Goal: Information Seeking & Learning: Find specific fact

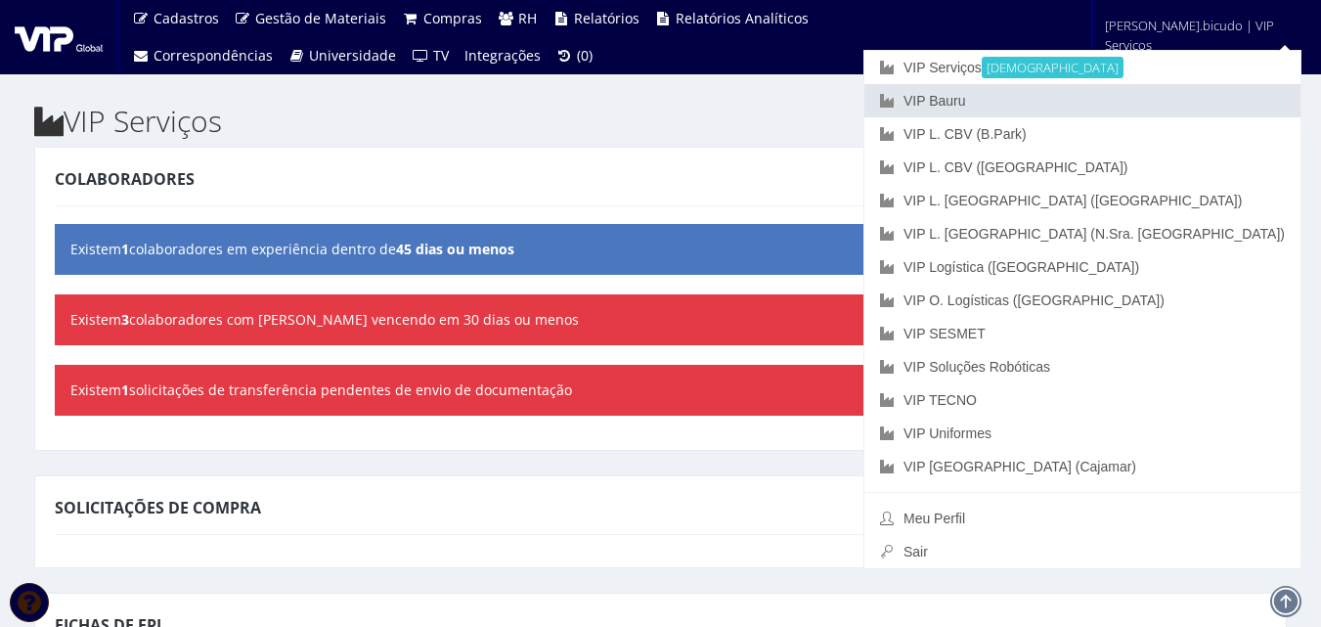
click at [1137, 100] on link "VIP Bauru" at bounding box center [1083, 100] width 436 height 33
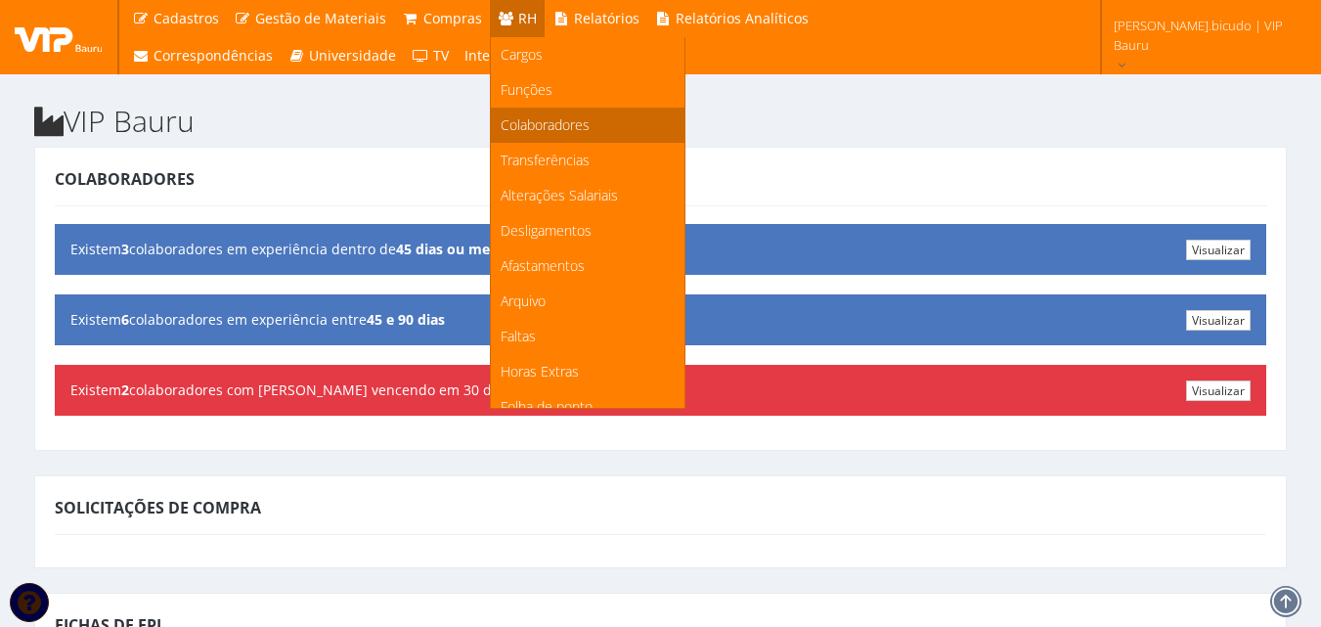
click at [576, 122] on span "Colaboradores" at bounding box center [545, 124] width 89 height 19
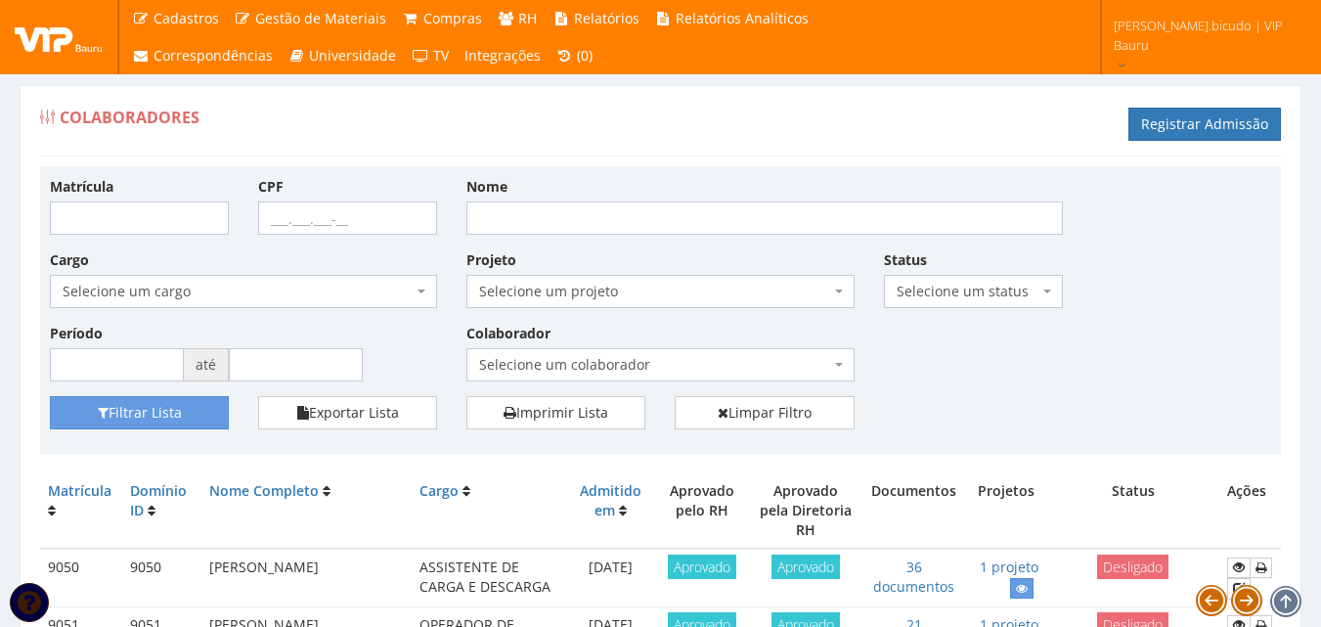
click at [526, 291] on span "Selecione um projeto" at bounding box center [654, 292] width 350 height 20
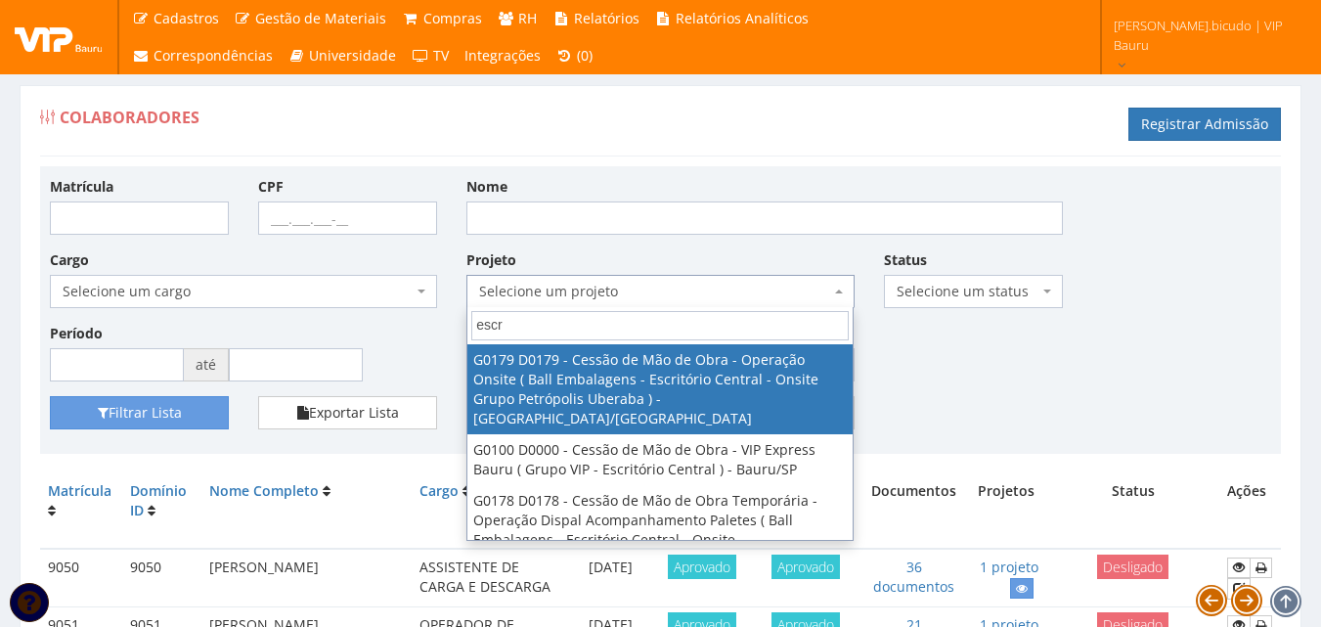
type input "escr"
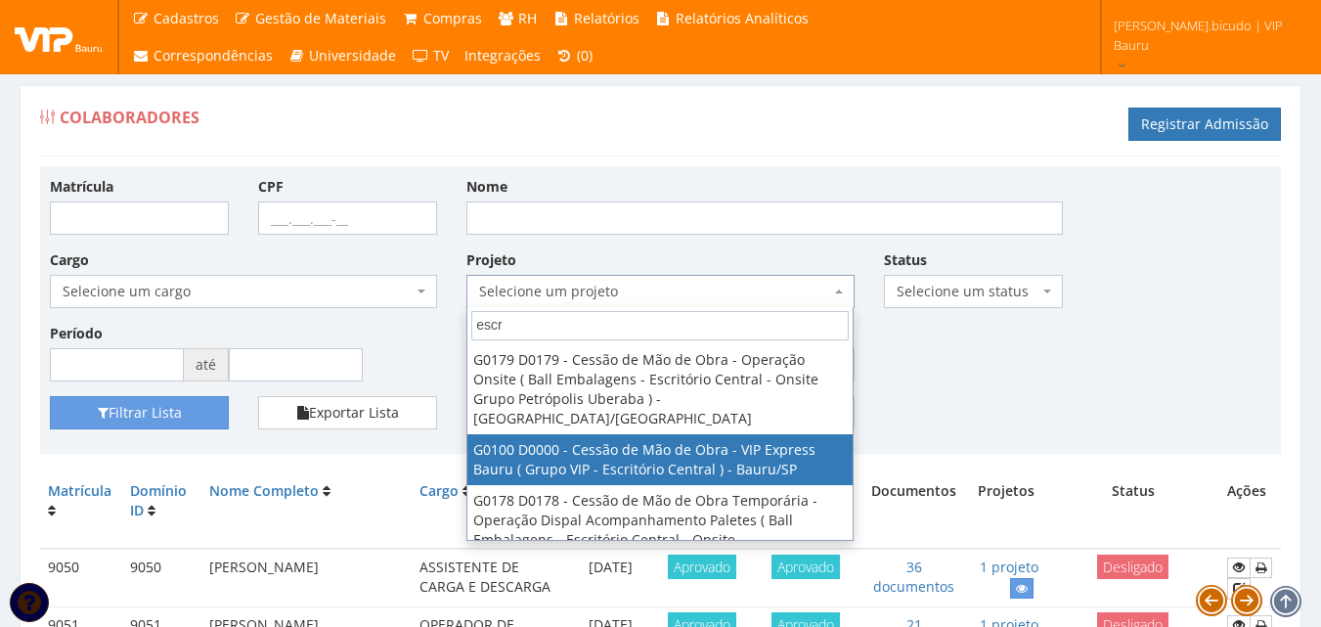
select select "100"
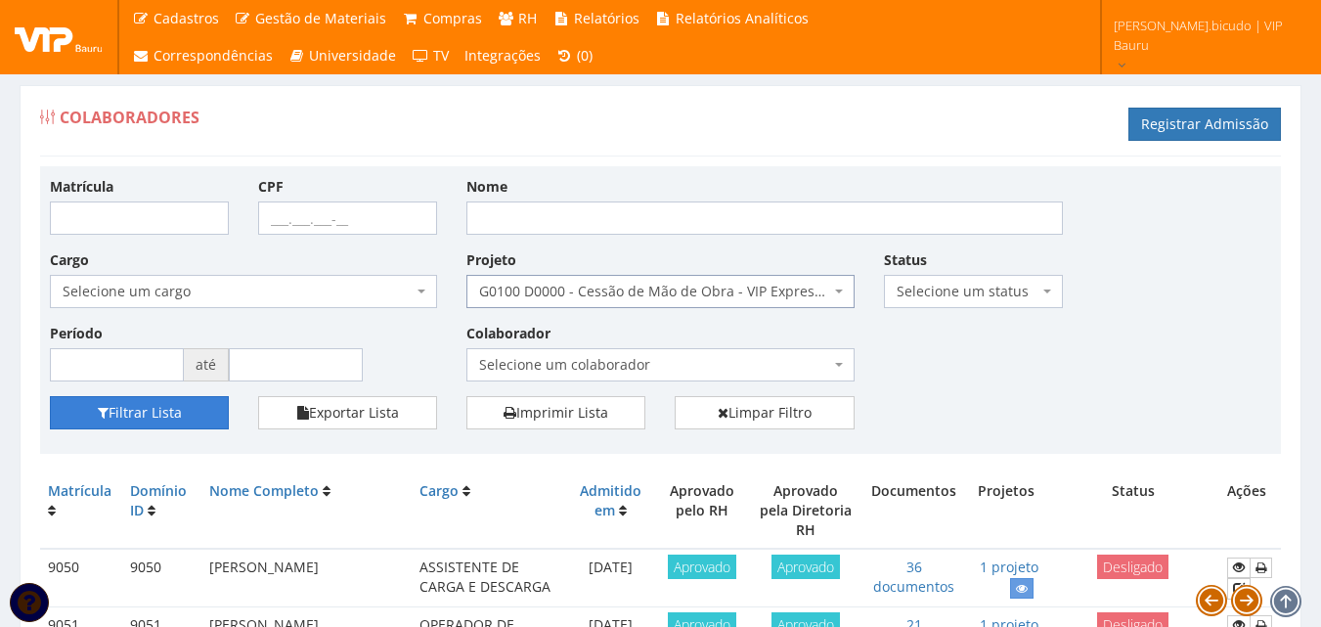
click at [177, 419] on button "Filtrar Lista" at bounding box center [139, 412] width 179 height 33
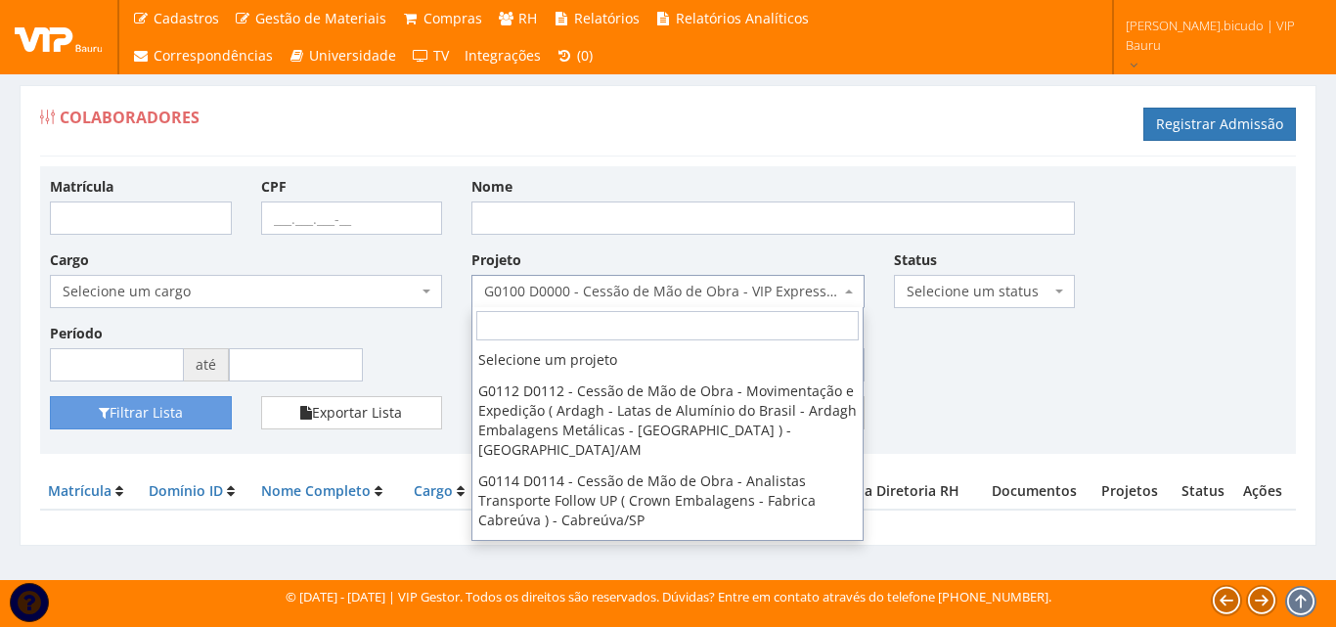
click at [695, 296] on span "G0100 D0000 - Cessão de Mão de Obra - VIP Express Bauru ( Grupo VIP - Escritóri…" at bounding box center [661, 292] width 355 height 20
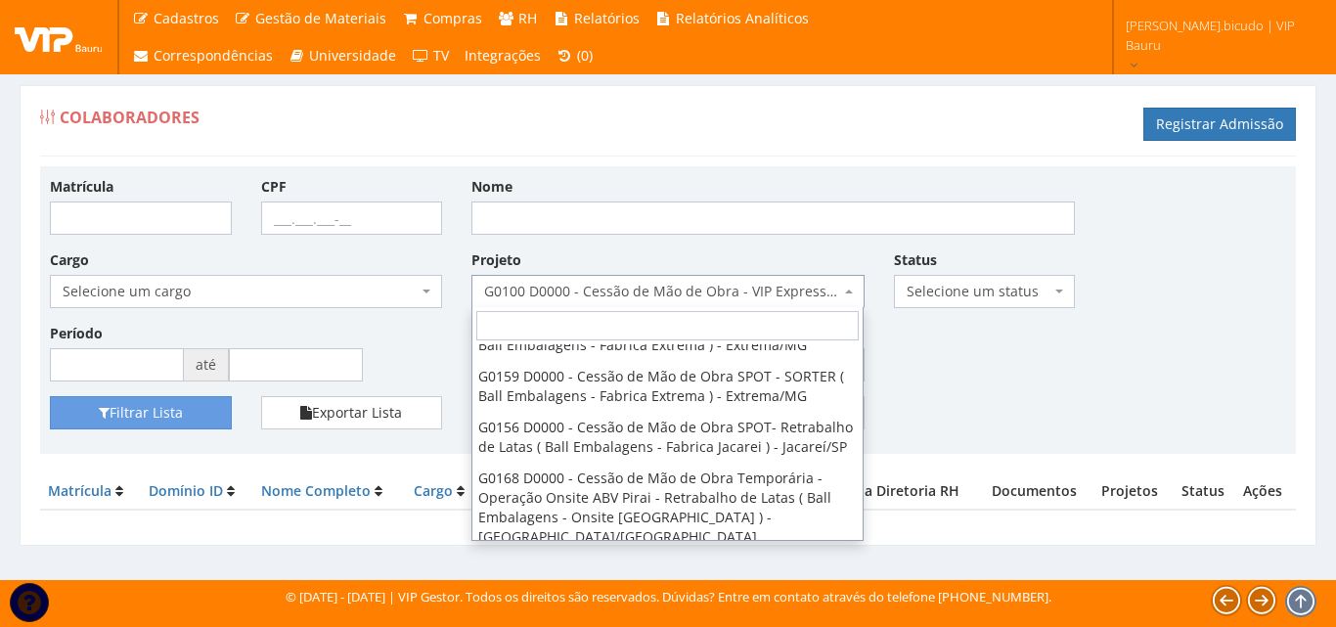
scroll to position [5613, 0]
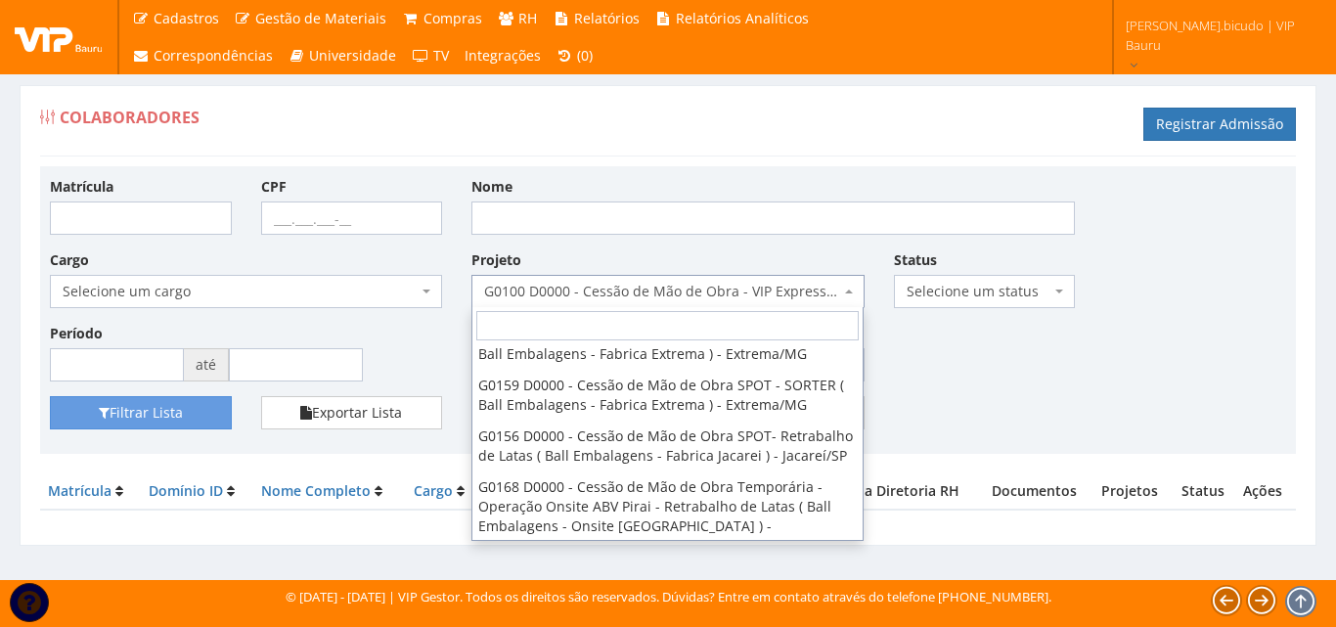
select select "243"
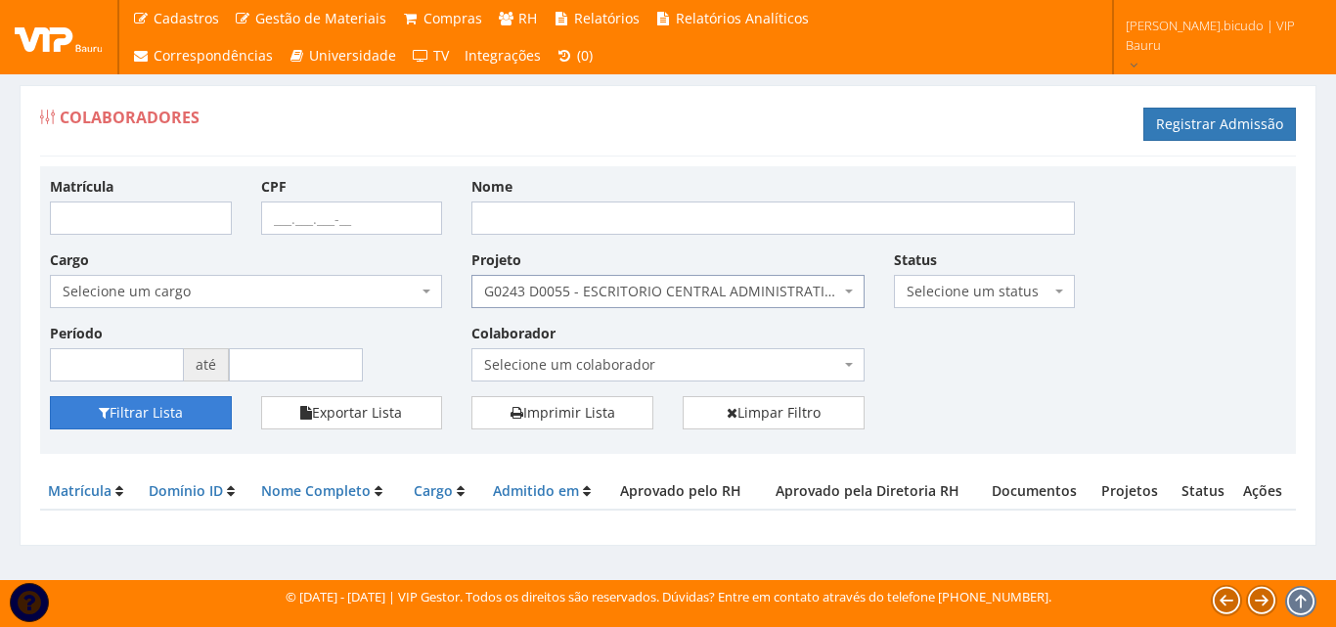
click at [163, 402] on button "Filtrar Lista" at bounding box center [141, 412] width 182 height 33
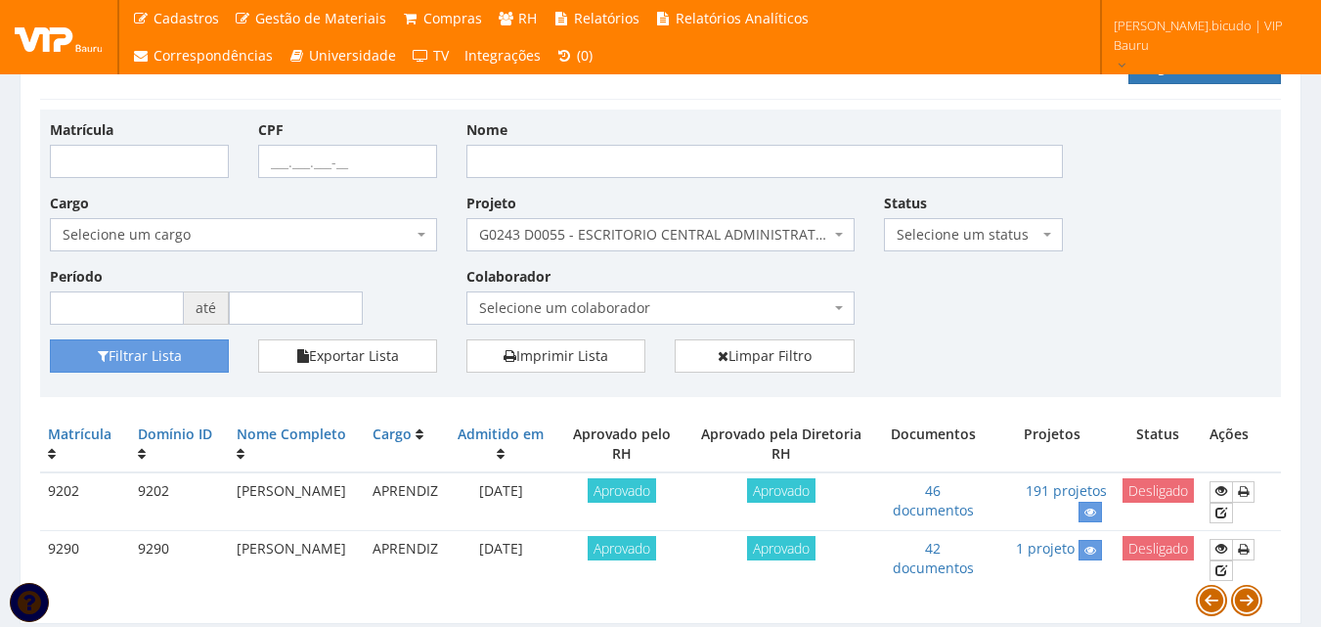
scroll to position [22, 0]
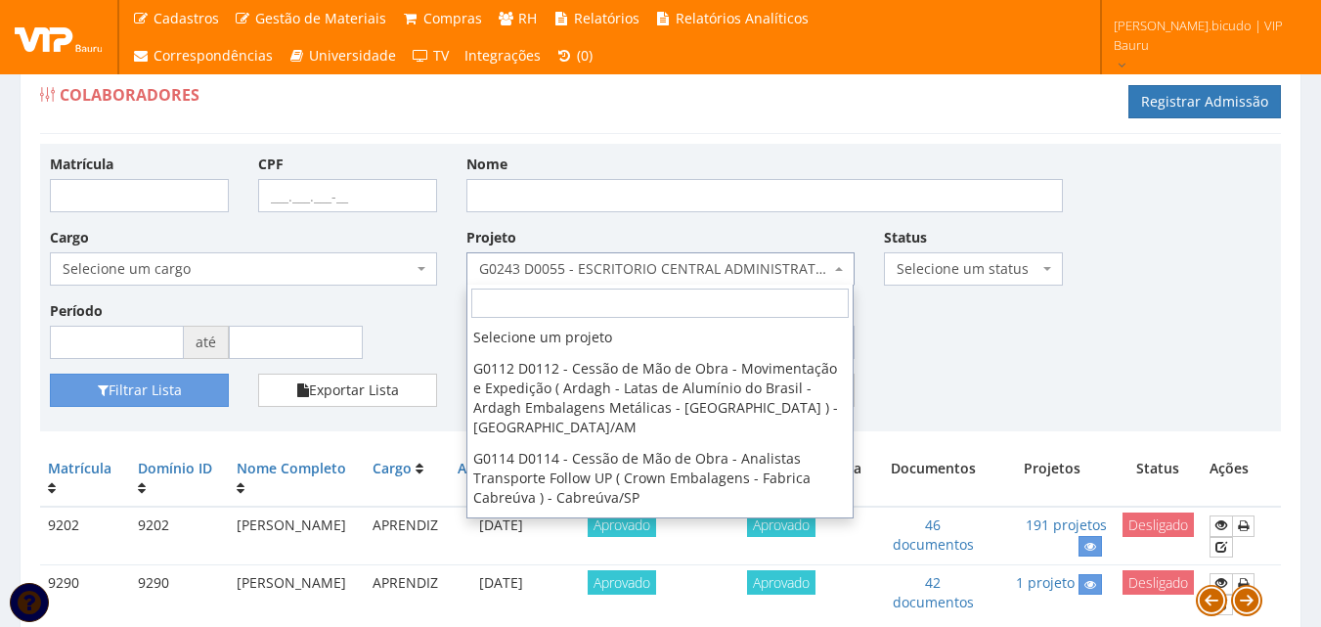
click at [681, 259] on span "G0243 D0055 - ESCRITORIO CENTRAL ADMINISTRATIVO" at bounding box center [654, 269] width 350 height 20
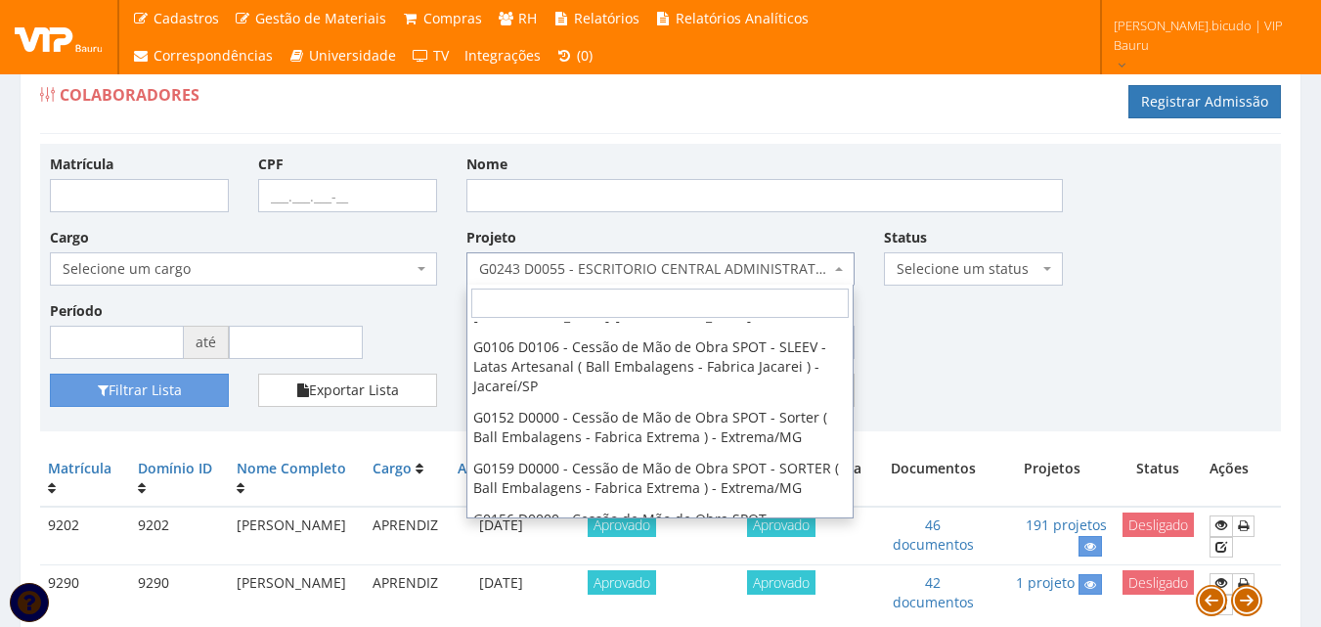
scroll to position [5611, 0]
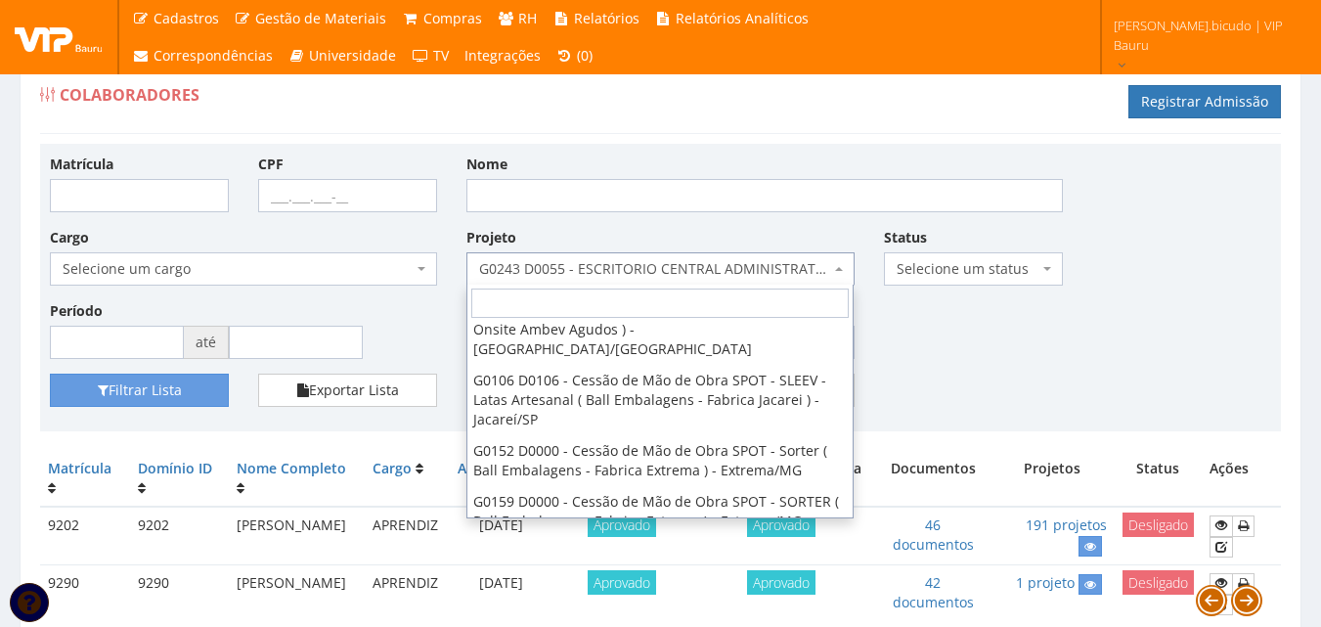
select select "55"
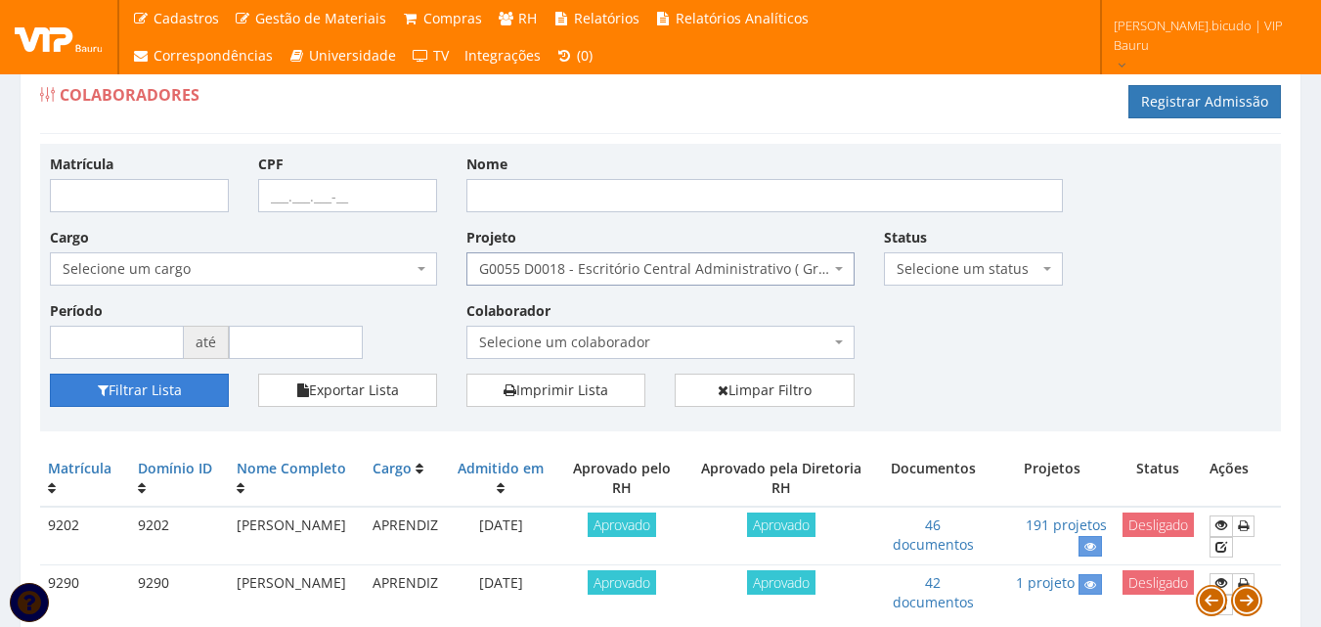
click at [180, 389] on button "Filtrar Lista" at bounding box center [139, 390] width 179 height 33
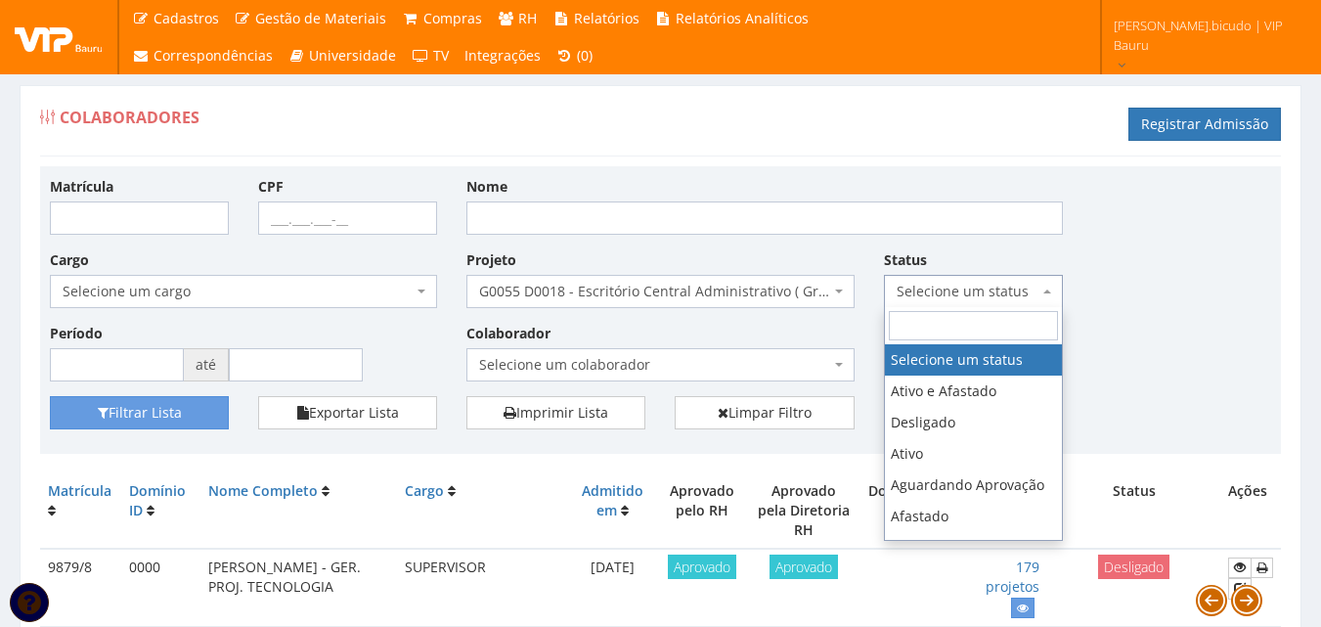
click at [987, 282] on span "Selecione um status" at bounding box center [968, 292] width 142 height 20
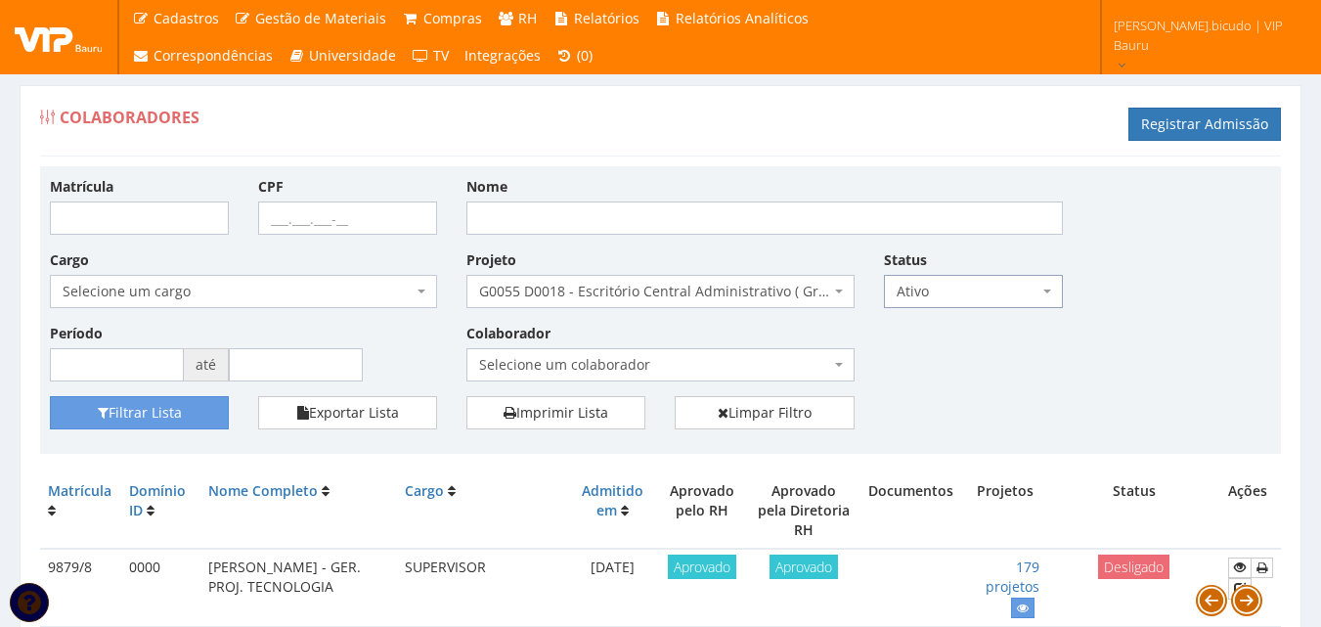
select select "1"
click at [206, 409] on button "Filtrar Lista" at bounding box center [139, 412] width 179 height 33
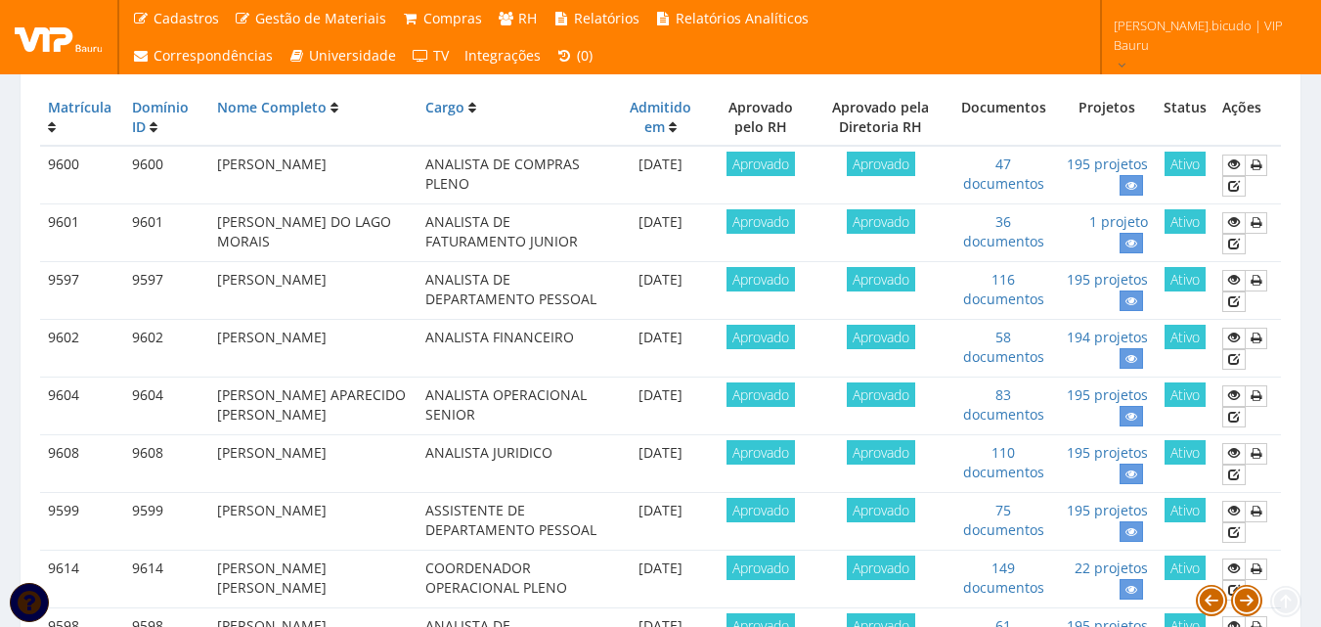
scroll to position [391, 0]
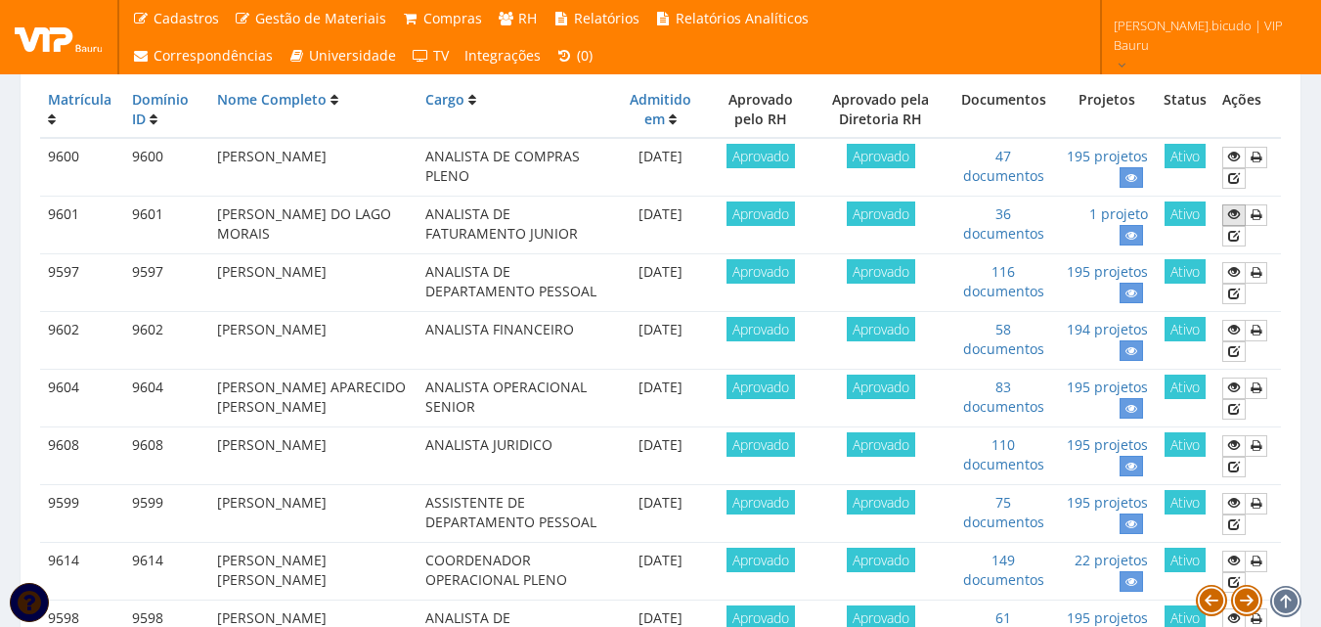
click at [1232, 218] on icon at bounding box center [1235, 214] width 12 height 14
drag, startPoint x: 316, startPoint y: 237, endPoint x: 222, endPoint y: 216, distance: 96.1
click at [222, 216] on td "[PERSON_NAME] DO LAGO MORAIS" at bounding box center [313, 226] width 208 height 58
click at [288, 234] on td "[PERSON_NAME] DO LAGO MORAIS" at bounding box center [313, 226] width 208 height 58
drag, startPoint x: 291, startPoint y: 233, endPoint x: 212, endPoint y: 215, distance: 81.2
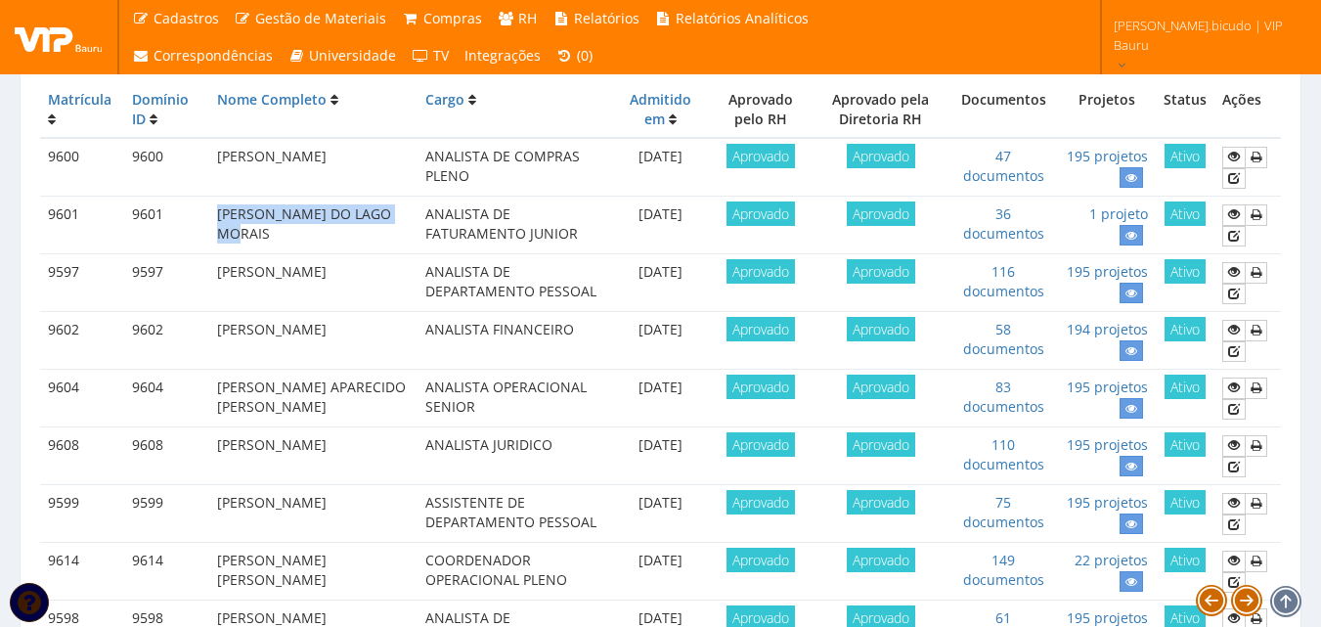
click at [212, 215] on td "[PERSON_NAME] DO LAGO MORAIS" at bounding box center [313, 226] width 208 height 58
copy td "[PERSON_NAME] DO LAGO MORAIS"
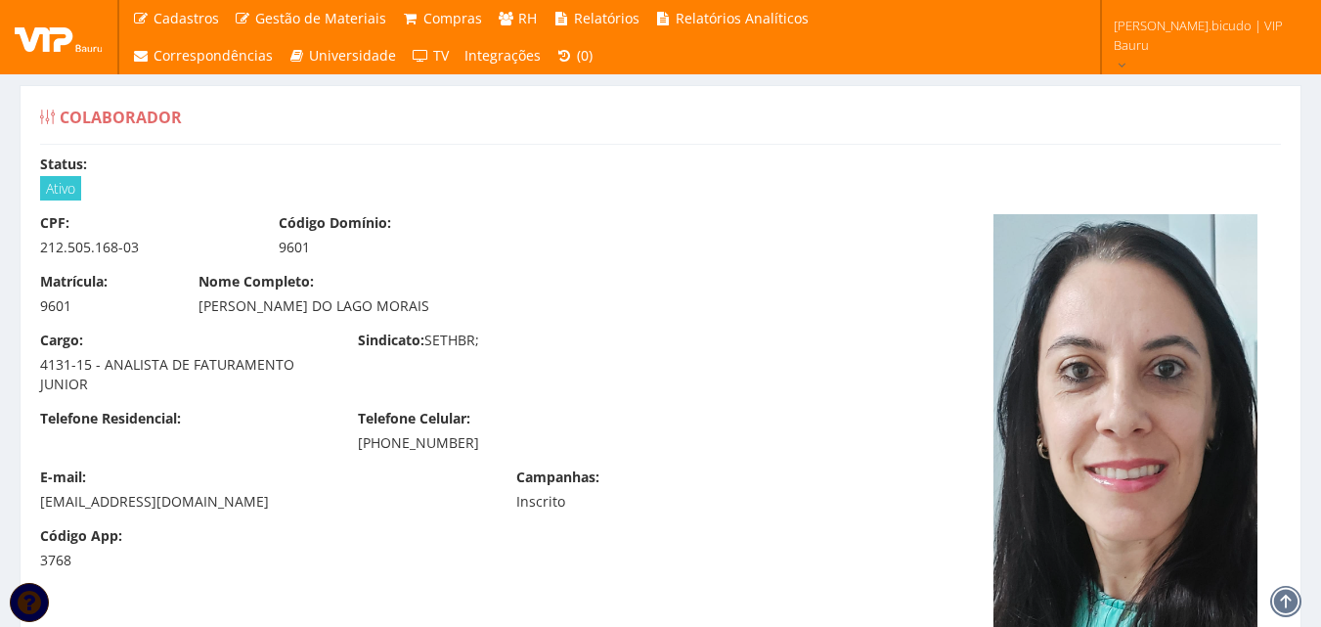
drag, startPoint x: 375, startPoint y: 402, endPoint x: 354, endPoint y: 400, distance: 20.6
click at [373, 401] on div "Cargo: 4131-15 - ANALISTA DE FATURAMENTO JUNIOR Sindicato: SETHBR;" at bounding box center [501, 370] width 953 height 78
drag, startPoint x: 145, startPoint y: 250, endPoint x: 23, endPoint y: 255, distance: 121.4
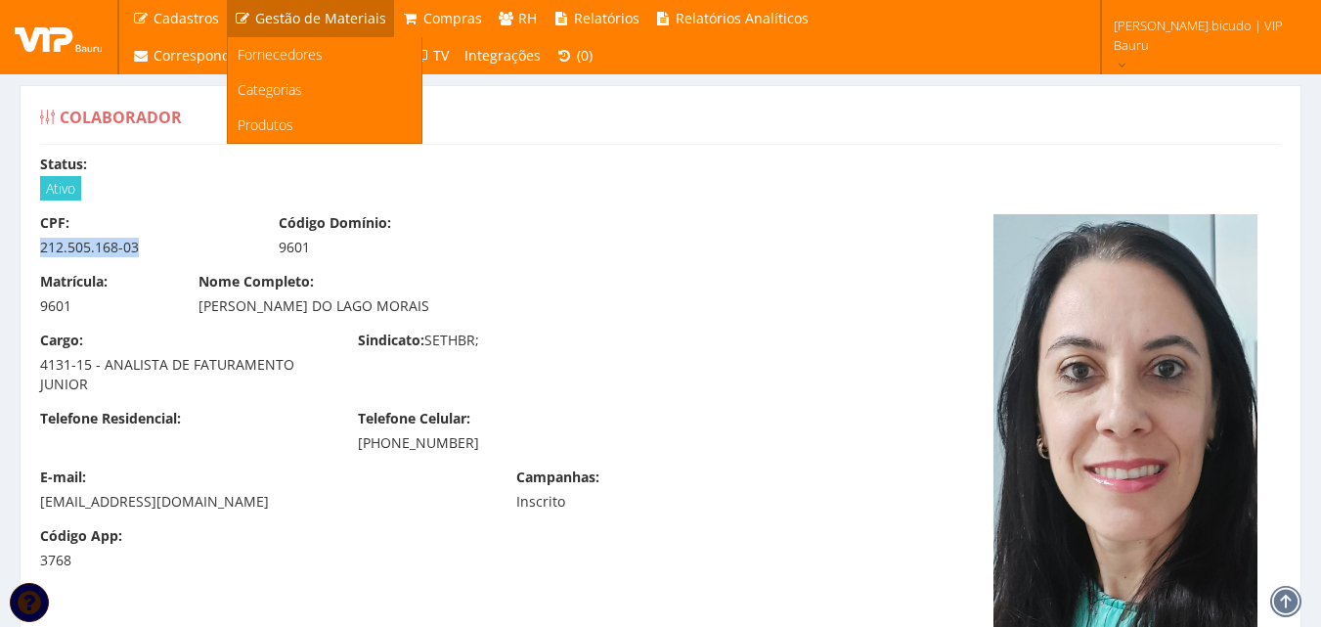
copy div "212.505.168-03"
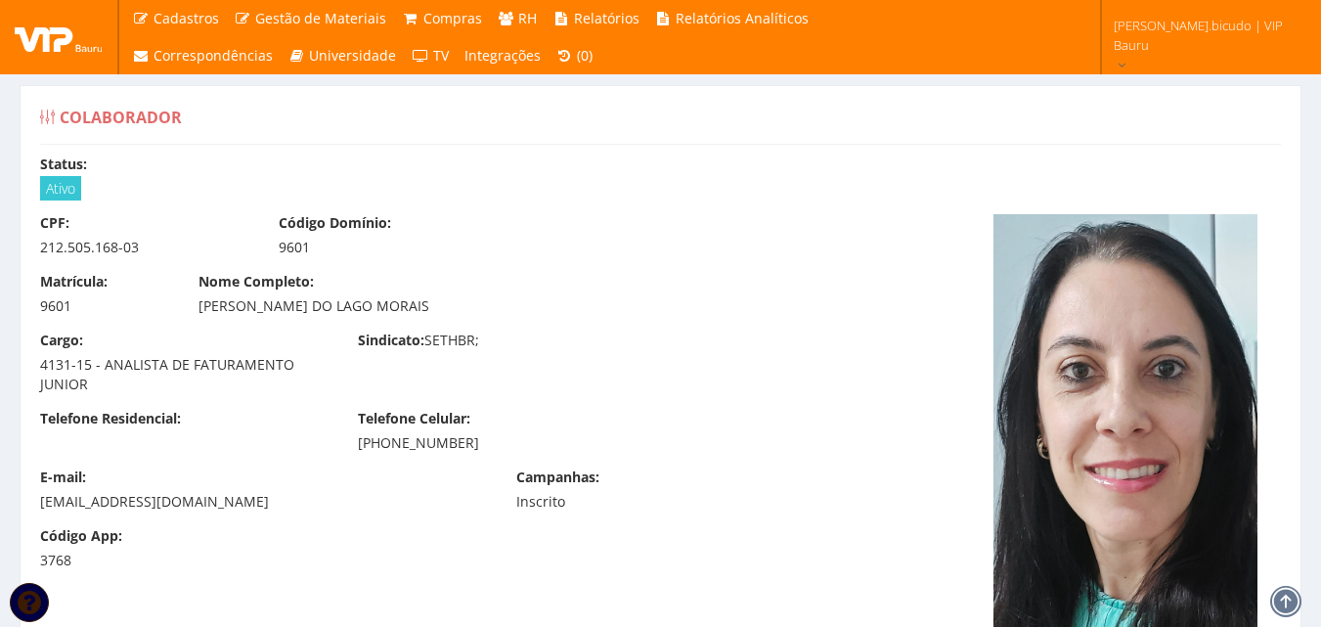
click at [456, 297] on div "[PERSON_NAME] DO LAGO MORAIS" at bounding box center [502, 306] width 606 height 20
click at [250, 384] on div "4131-15 - ANALISTA DE FATURAMENTO JUNIOR" at bounding box center [184, 374] width 289 height 39
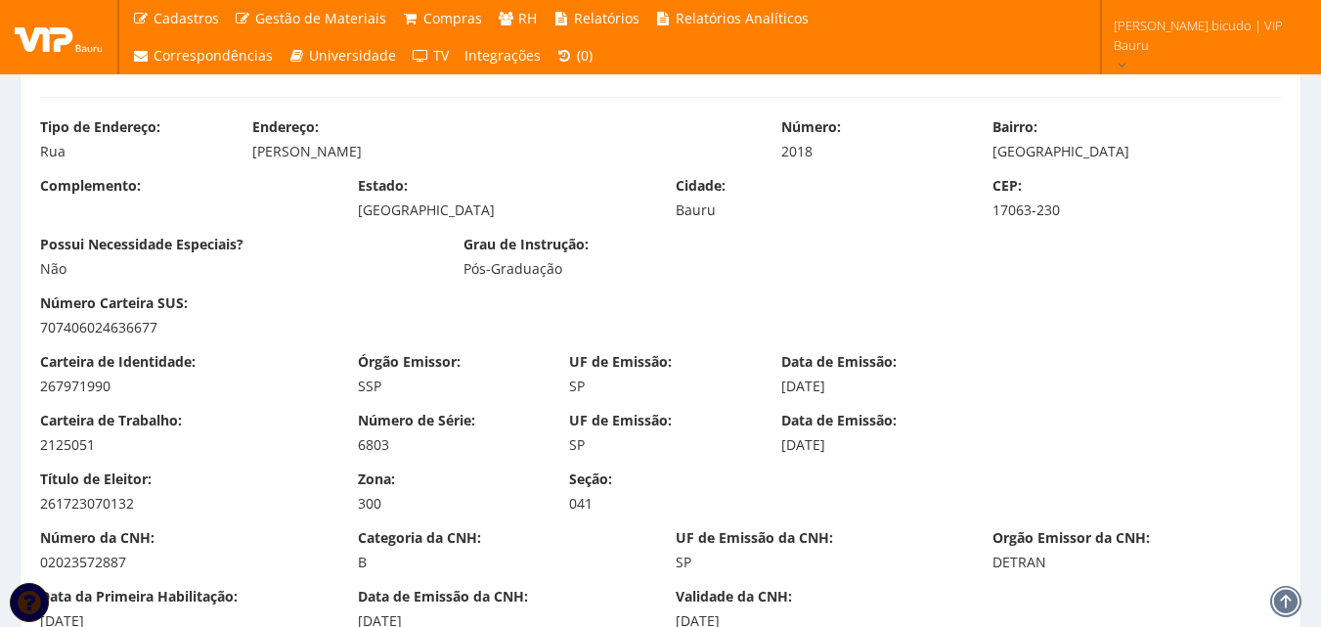
scroll to position [1076, 0]
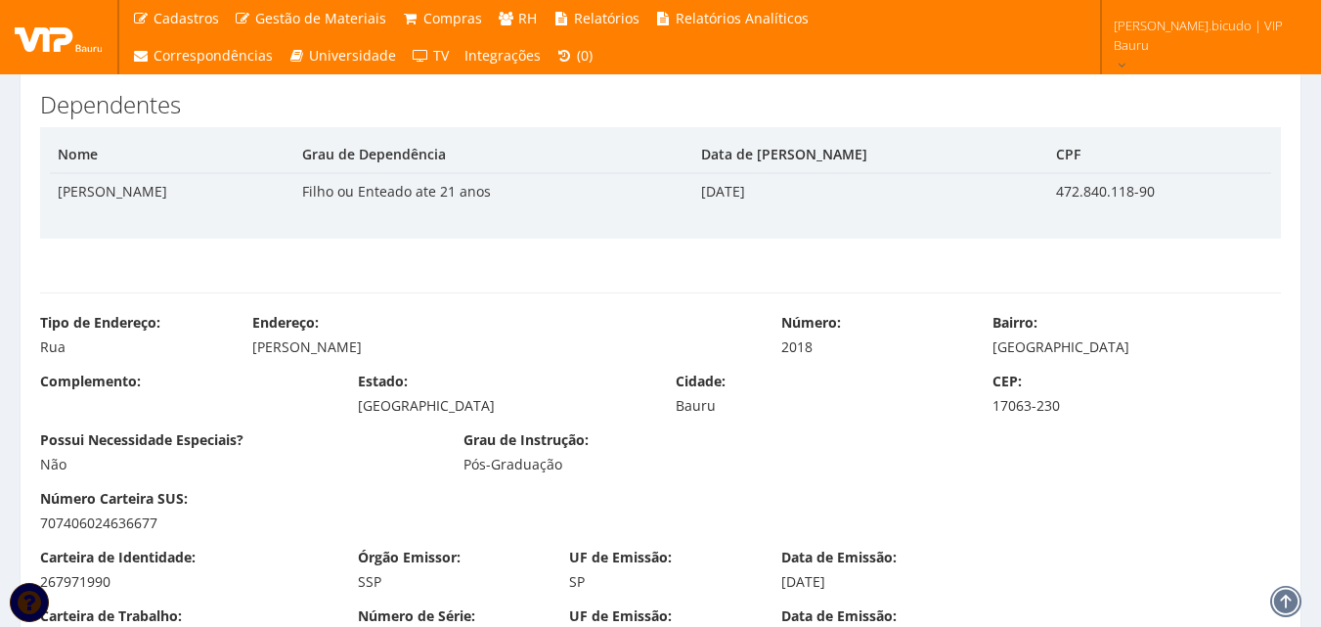
drag, startPoint x: 246, startPoint y: 356, endPoint x: 387, endPoint y: 347, distance: 141.1
click at [387, 347] on div "Endereço: BERNARDINO GOBBI" at bounding box center [502, 335] width 529 height 44
copy div "BERNARDINO GOBBI"
click at [520, 327] on div "Endereço: BERNARDINO GOBBI" at bounding box center [502, 335] width 529 height 44
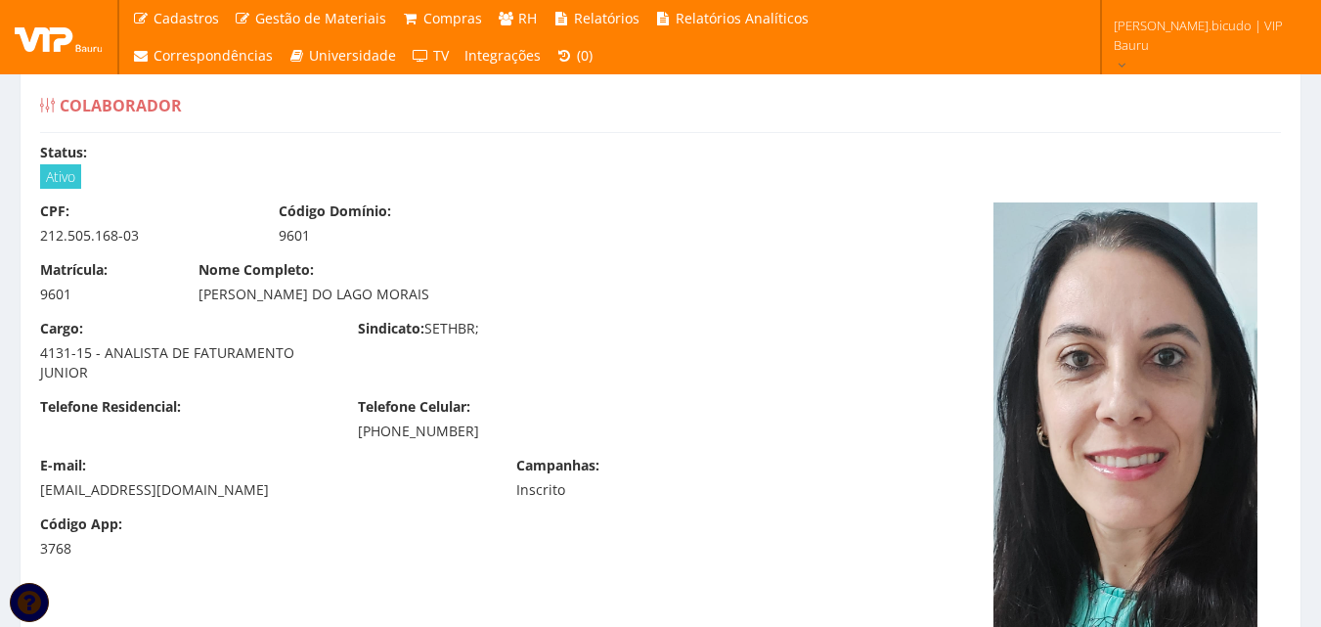
scroll to position [0, 0]
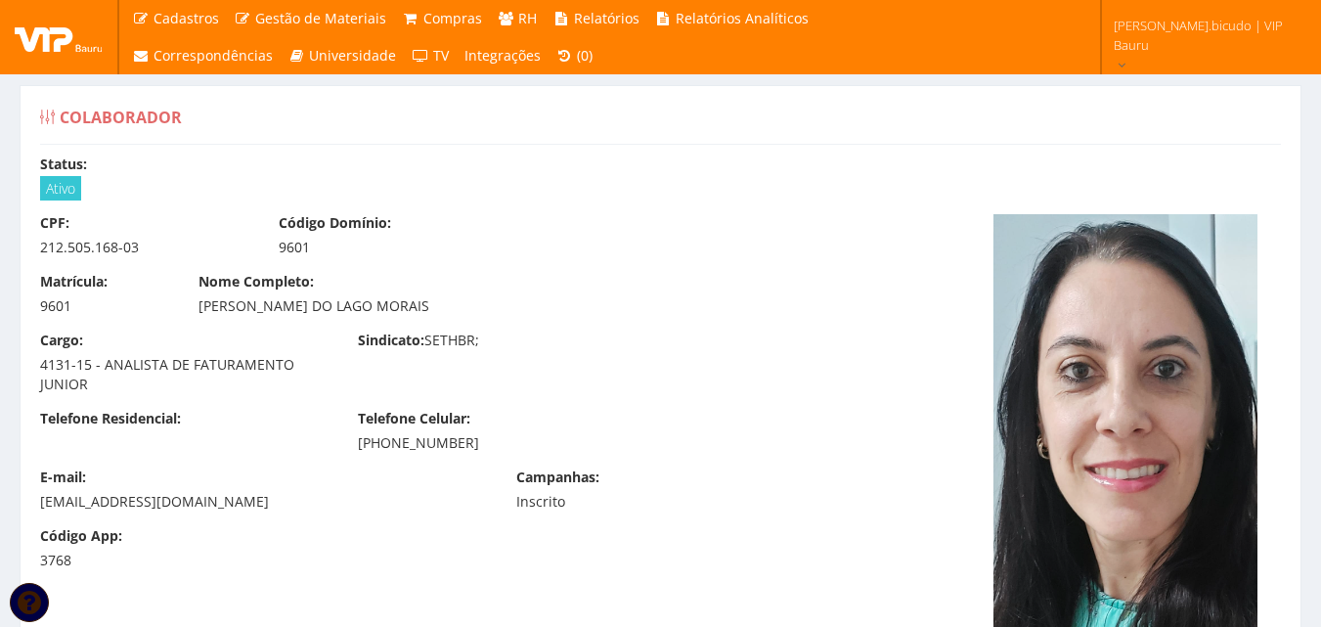
click at [421, 322] on div "Matrícula: 9601 Nome Completo: ANA PAULA DO LAGO MORAIS" at bounding box center [501, 301] width 953 height 59
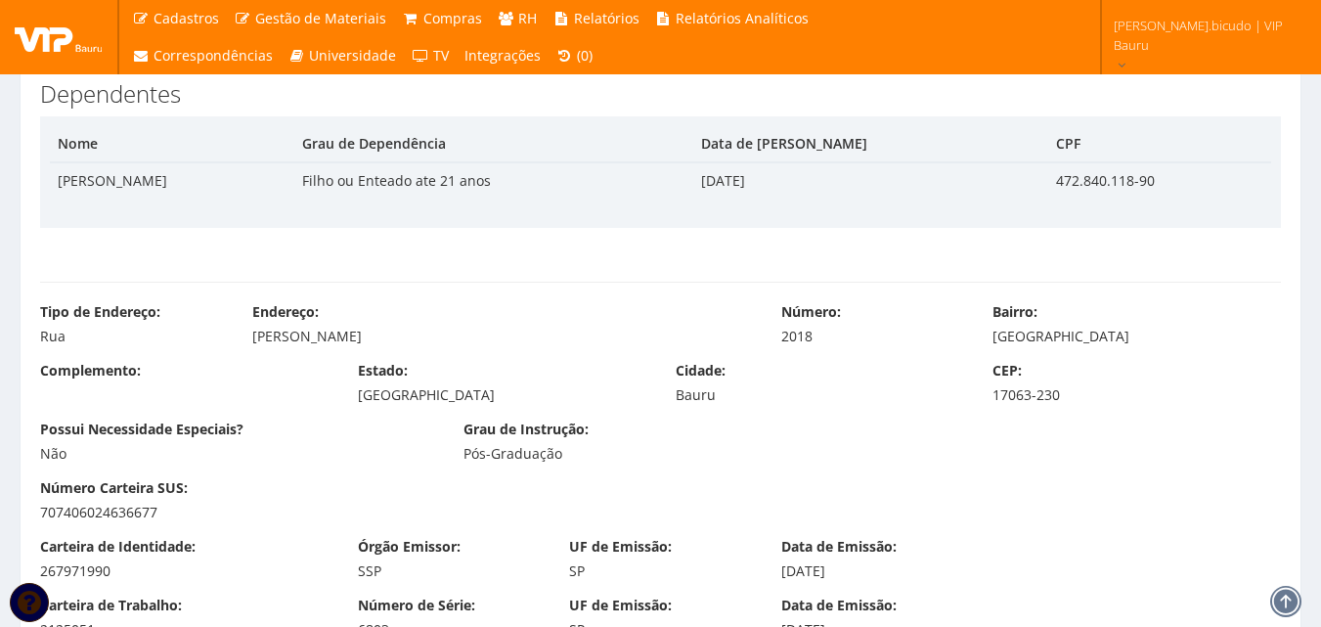
scroll to position [1272, 0]
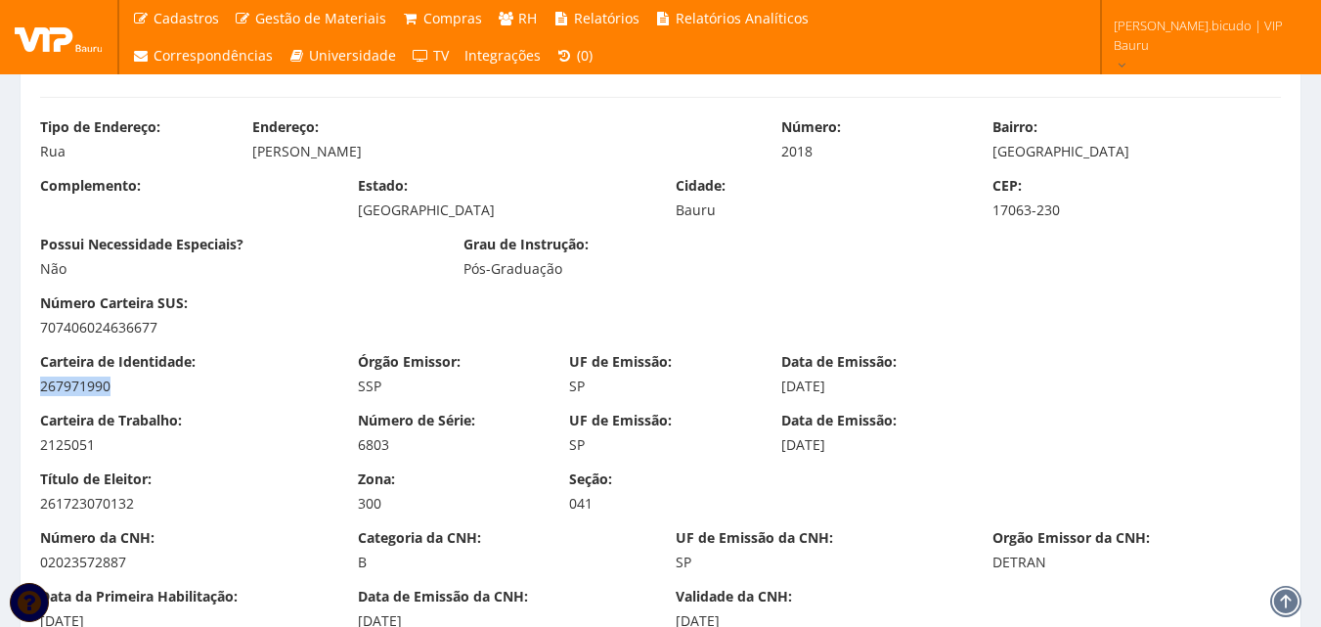
drag, startPoint x: 149, startPoint y: 389, endPoint x: 18, endPoint y: 385, distance: 131.1
copy div "267971990"
